Goal: Task Accomplishment & Management: Manage account settings

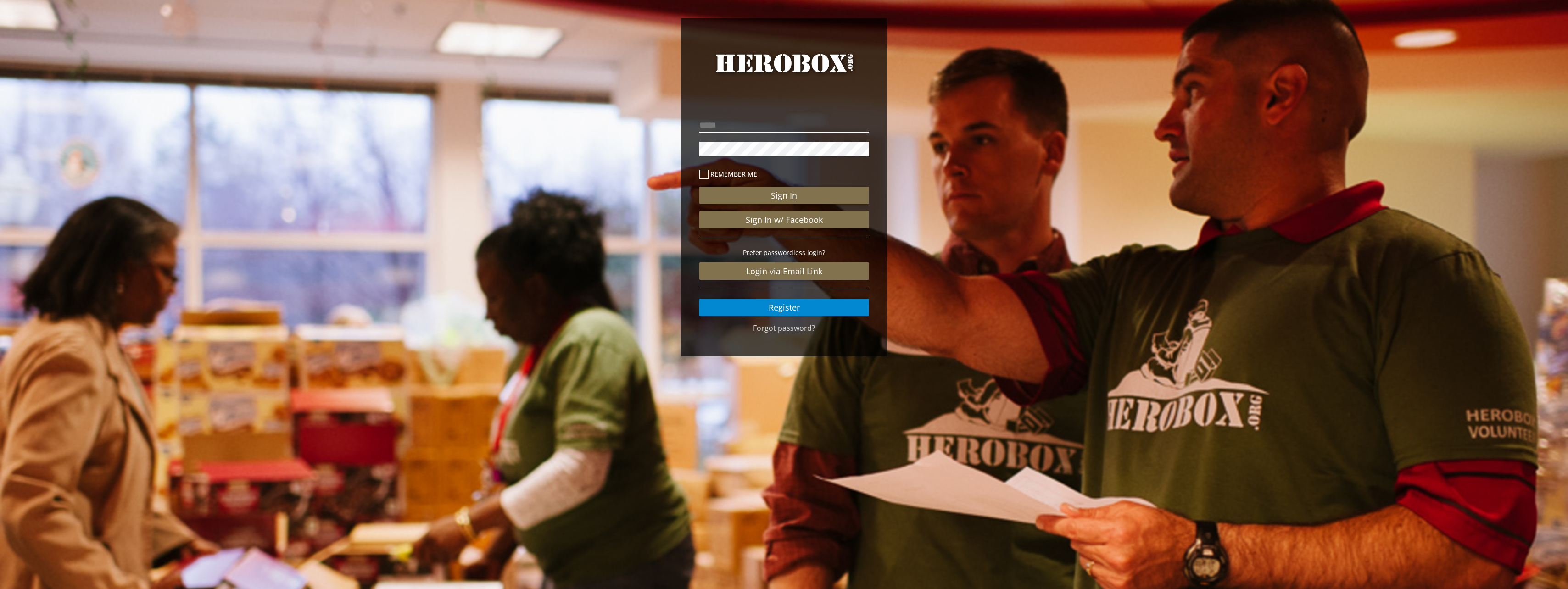
click at [730, 124] on input "email" at bounding box center [784, 125] width 170 height 14
type input "**********"
click at [699, 187] on button "Sign In" at bounding box center [784, 195] width 170 height 17
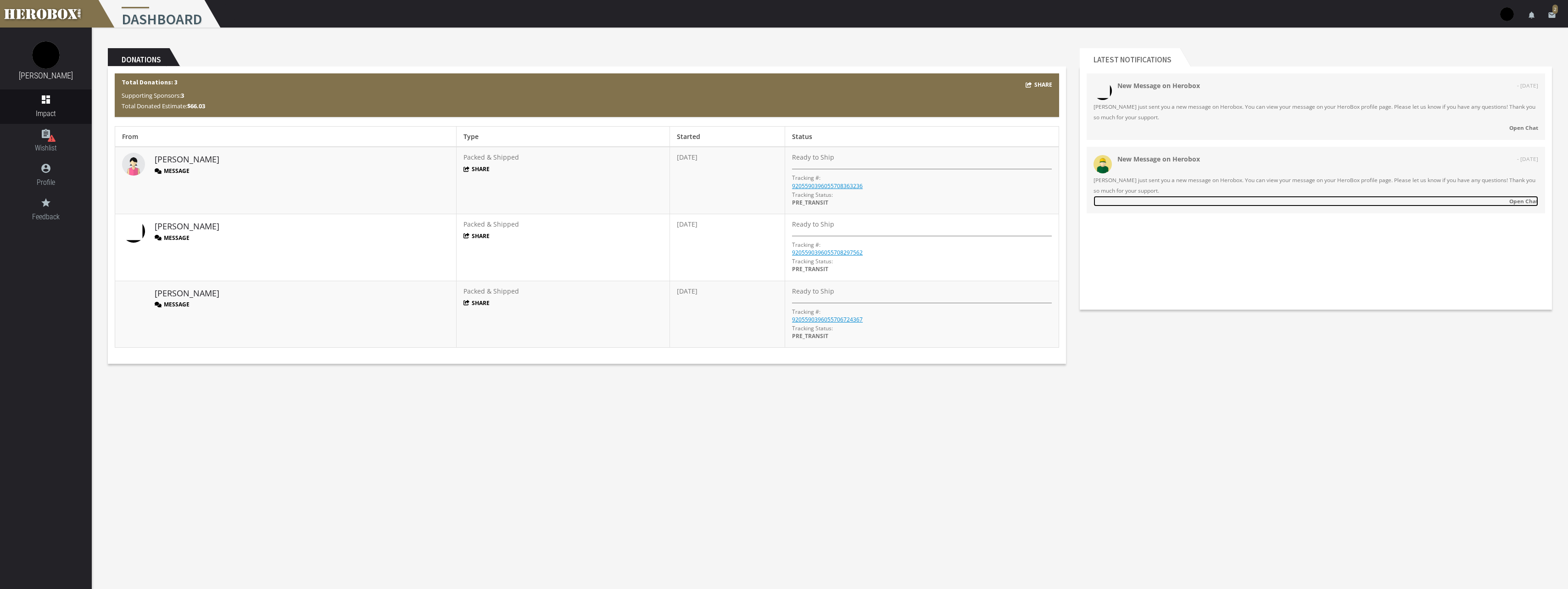
click at [1526, 202] on strong "Open Chat" at bounding box center [1524, 201] width 29 height 7
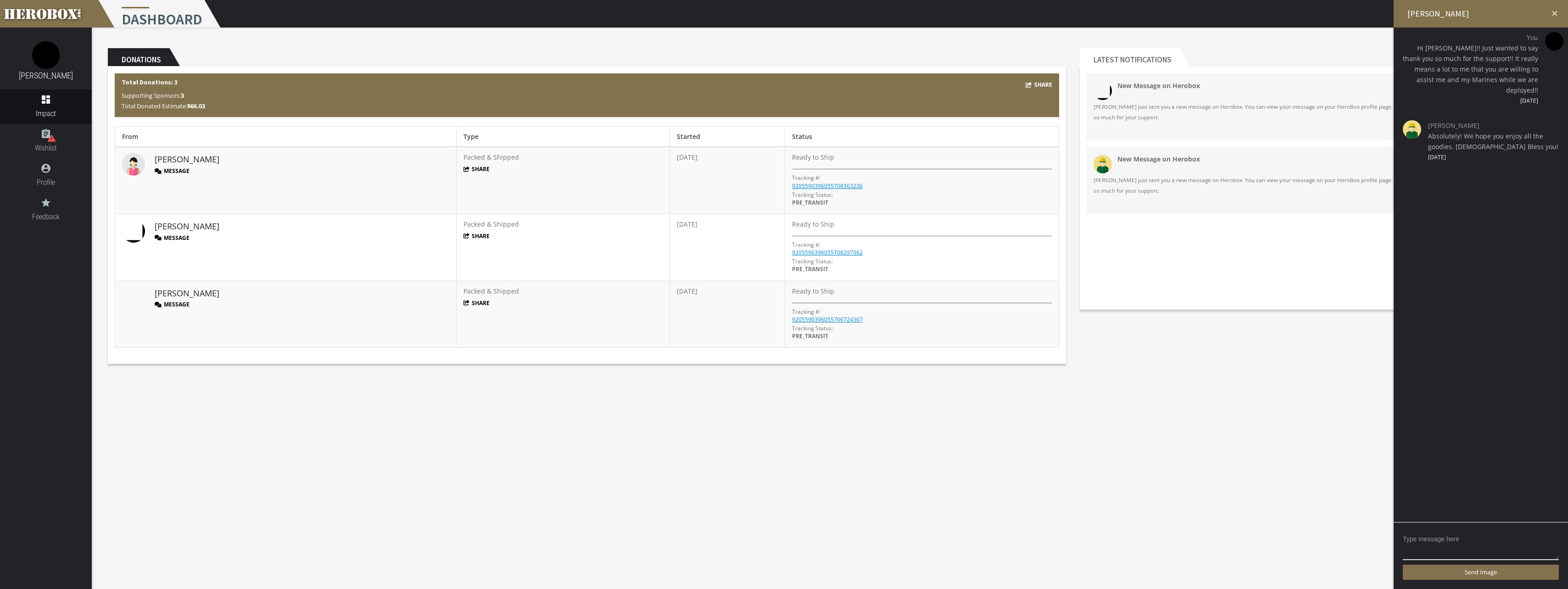
click at [1556, 10] on icon "close" at bounding box center [1554, 13] width 8 height 8
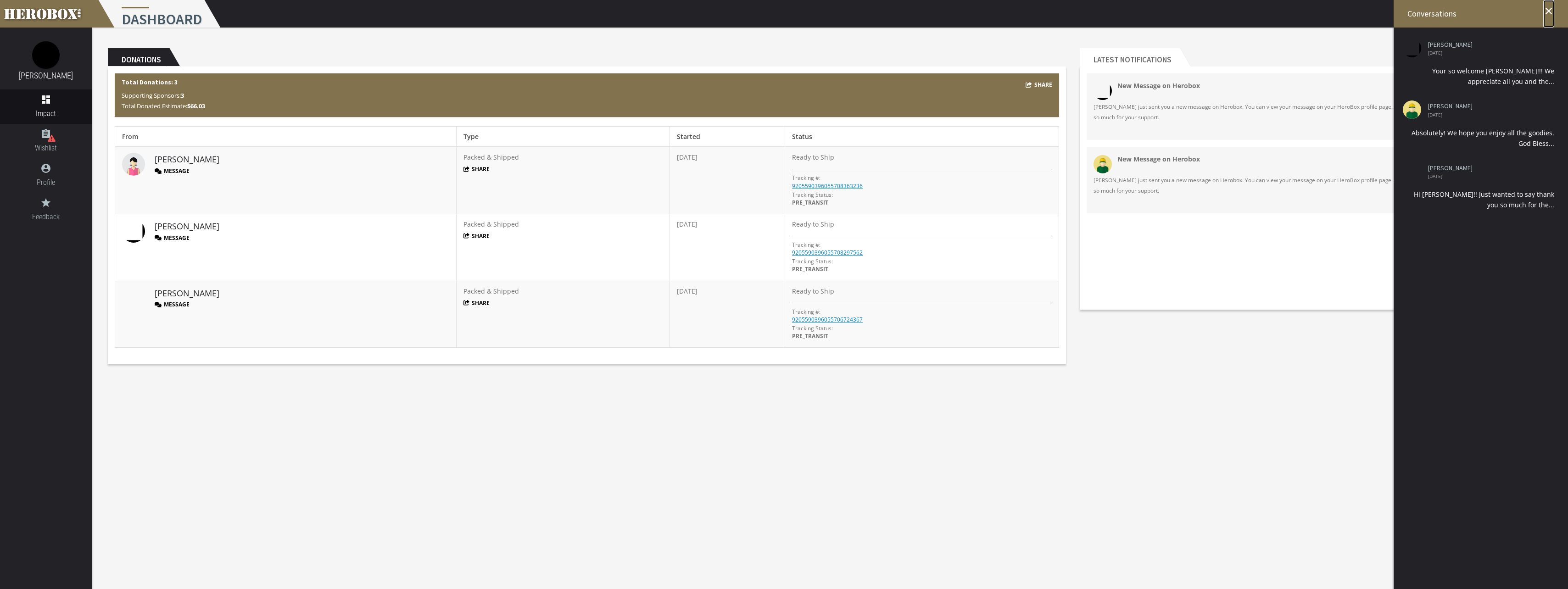
click at [1549, 7] on icon "close" at bounding box center [1549, 11] width 11 height 11
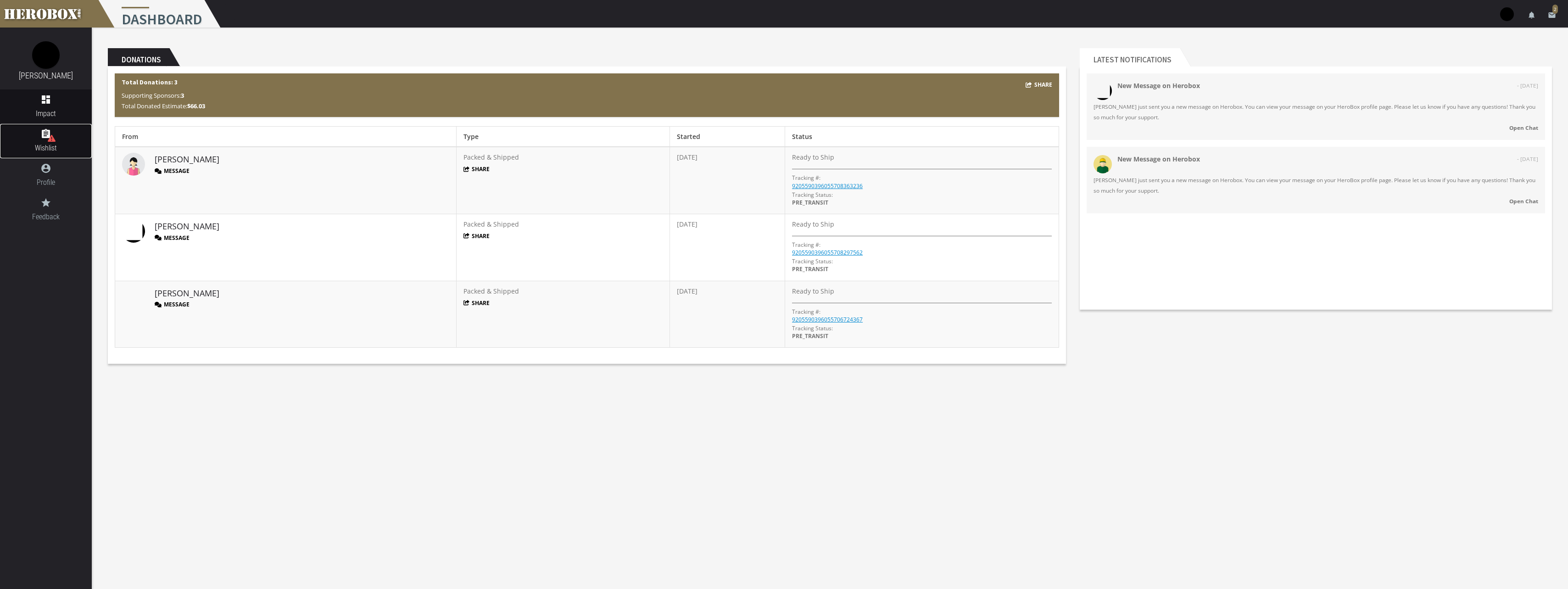
click at [57, 140] on link "assignment Wishlist" at bounding box center [46, 141] width 92 height 34
